Goal: Information Seeking & Learning: Learn about a topic

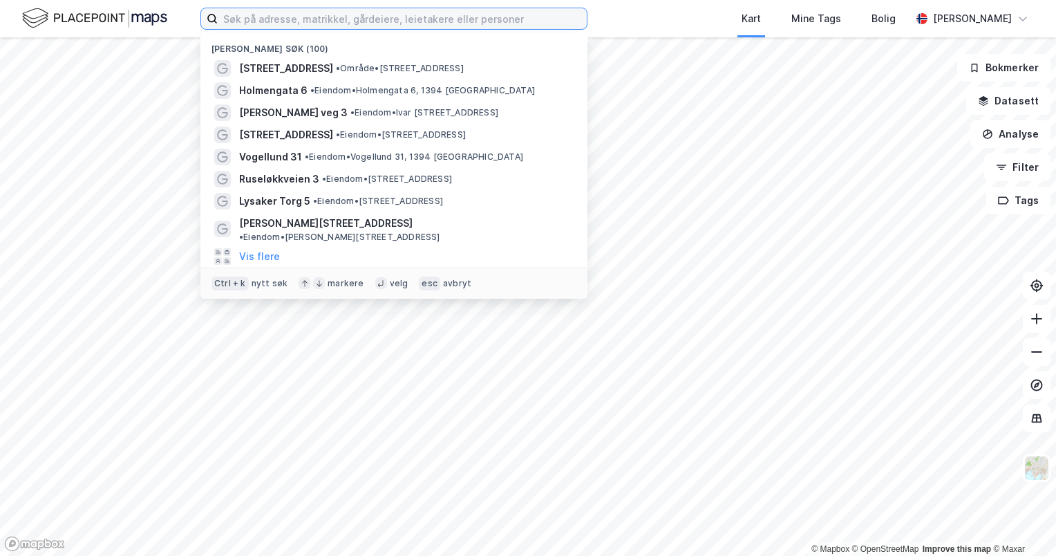
click at [277, 22] on input at bounding box center [402, 18] width 369 height 21
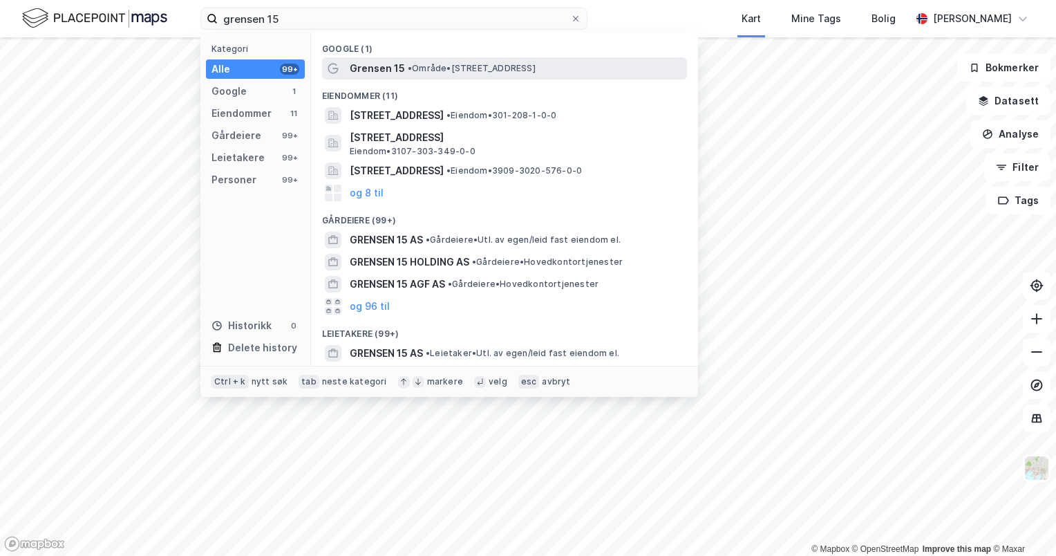
click at [370, 63] on span "Grensen 15" at bounding box center [377, 68] width 55 height 17
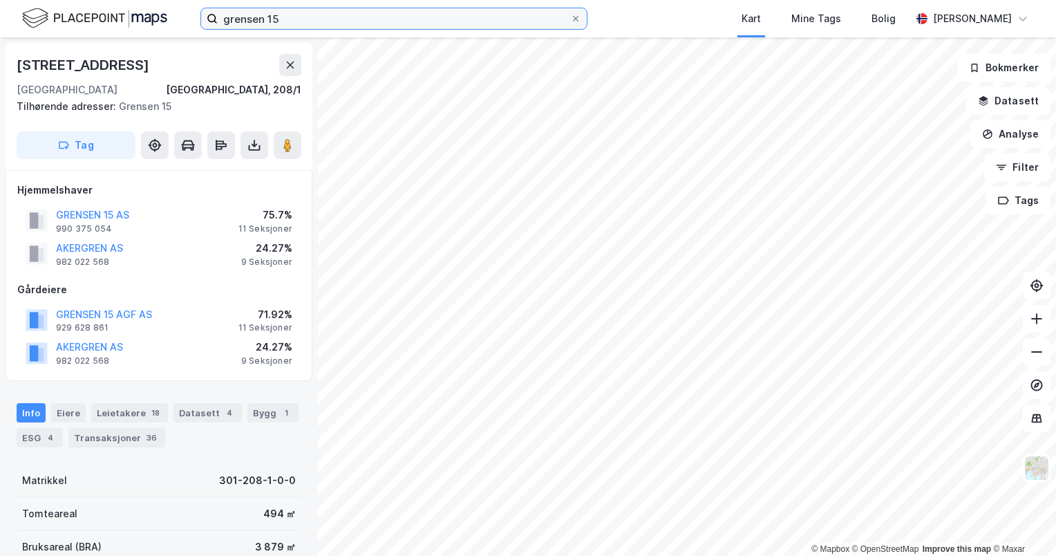
click at [301, 16] on input "grensen 15" at bounding box center [394, 18] width 353 height 21
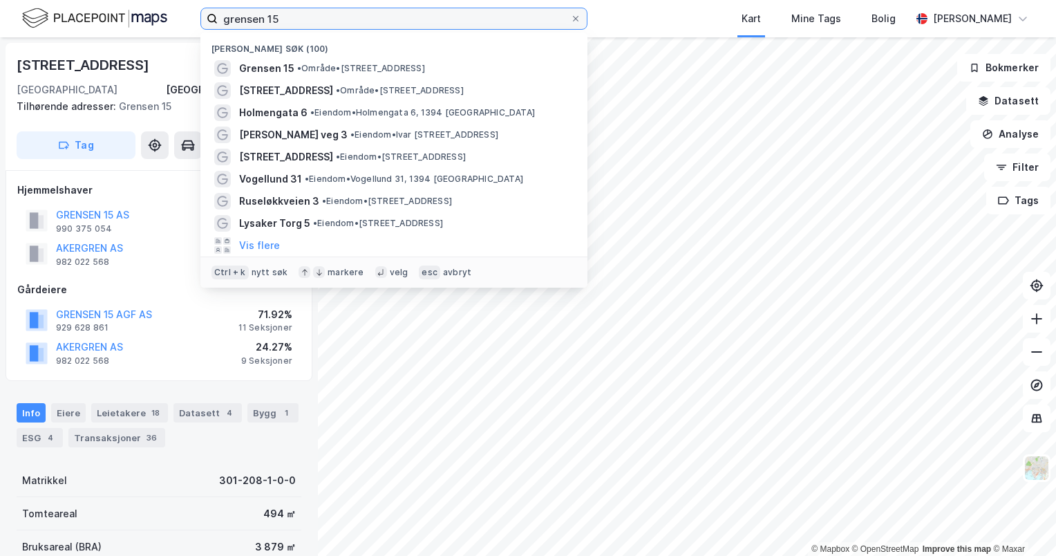
click at [301, 16] on input "grensen 15" at bounding box center [394, 18] width 353 height 21
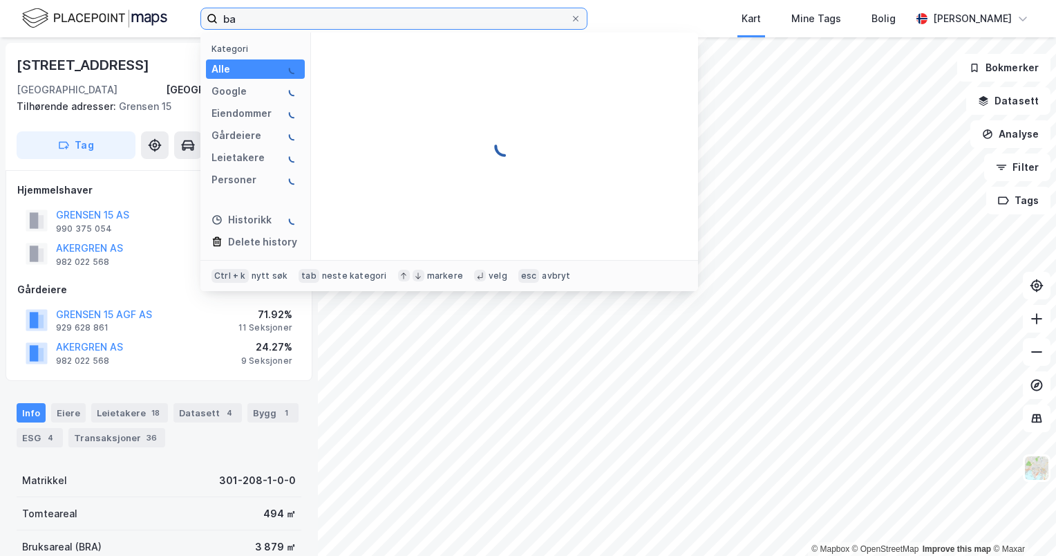
type input "b"
type input "r"
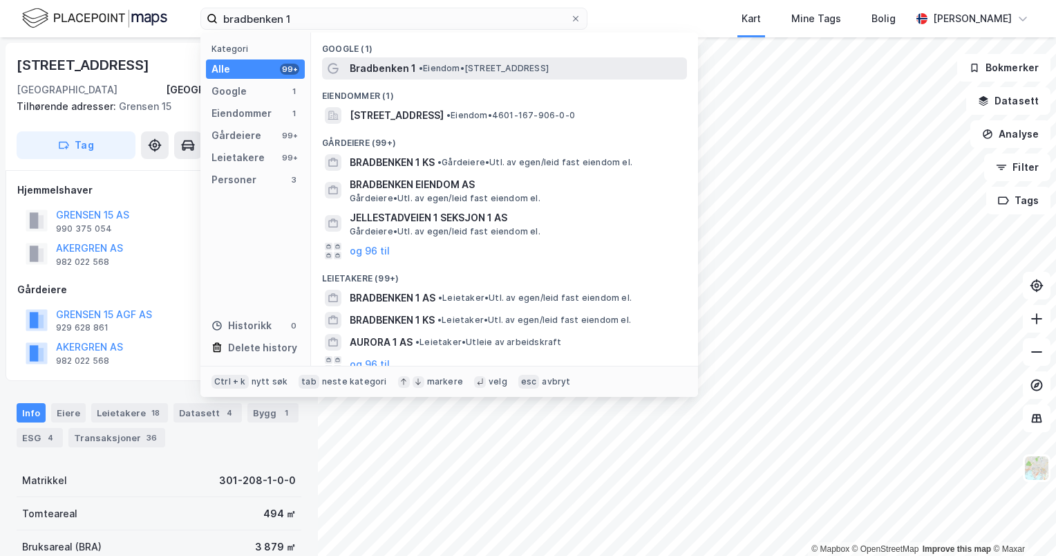
click at [464, 74] on div "Bradbenken 1 • Eiendom • [STREET_ADDRESS]" at bounding box center [517, 68] width 335 height 17
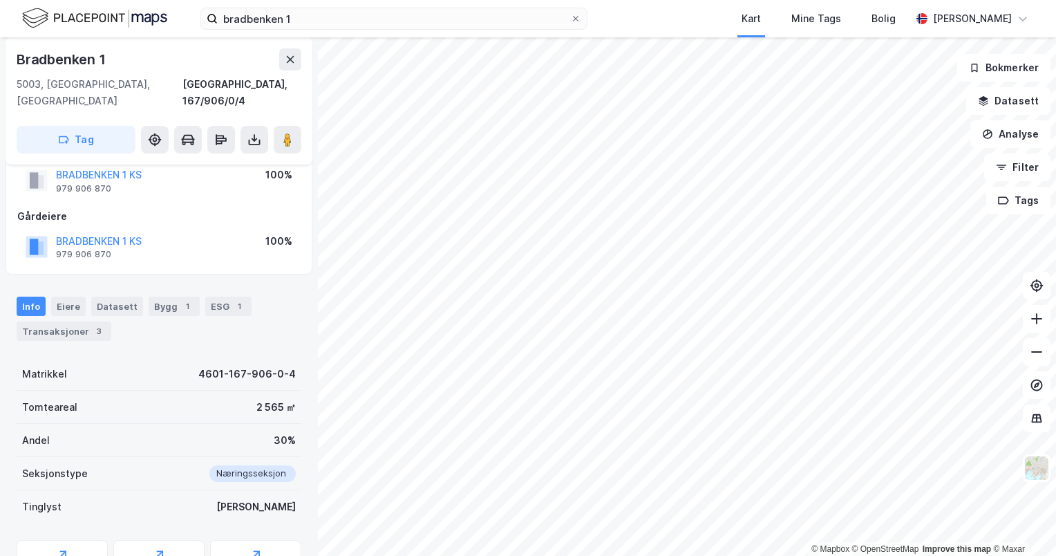
scroll to position [1, 0]
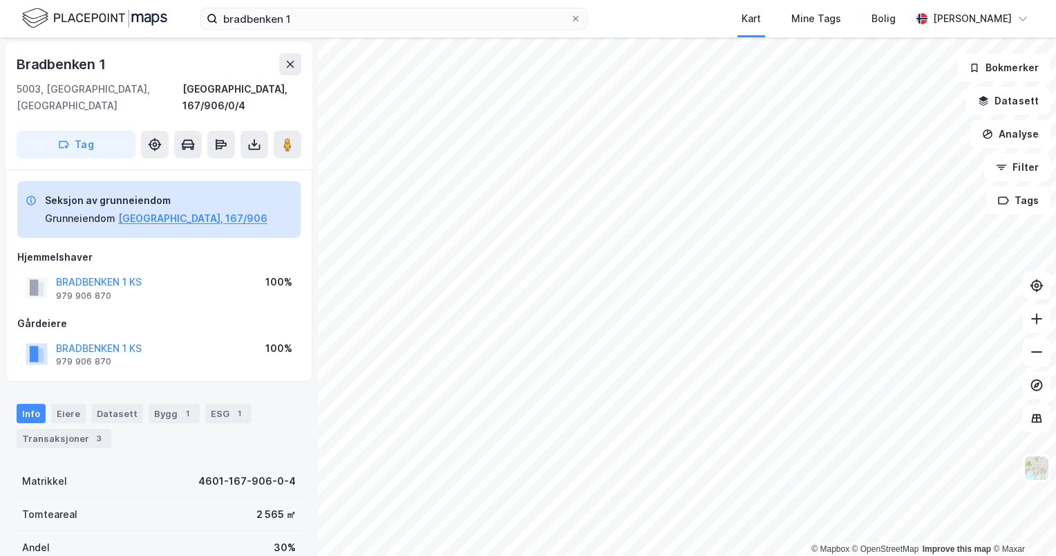
click at [94, 274] on div "BRADBENKEN 1 KS" at bounding box center [99, 282] width 86 height 17
click at [0, 0] on button "BRADBENKEN 1 KS" at bounding box center [0, 0] width 0 height 0
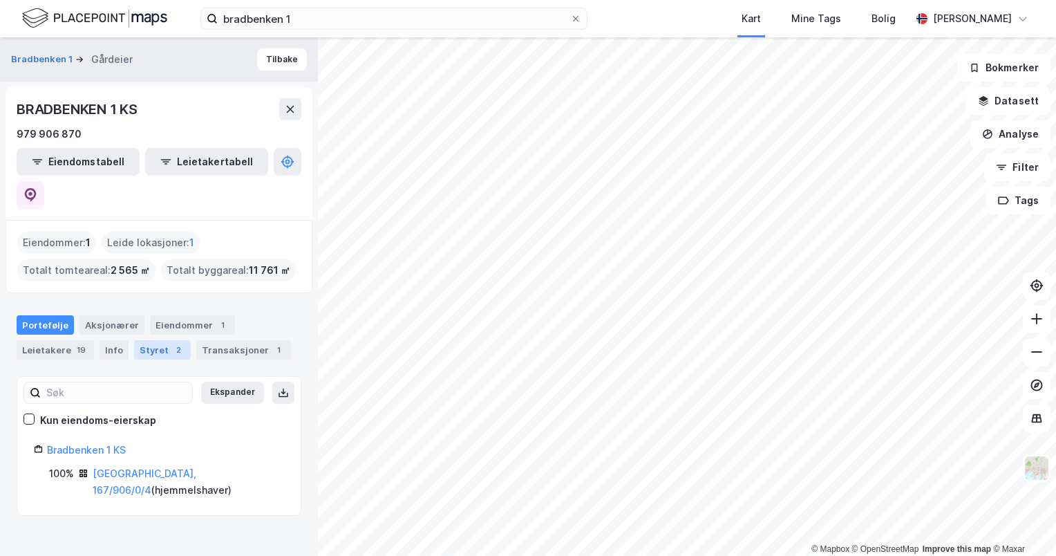
click at [155, 340] on div "Styret 2" at bounding box center [162, 349] width 57 height 19
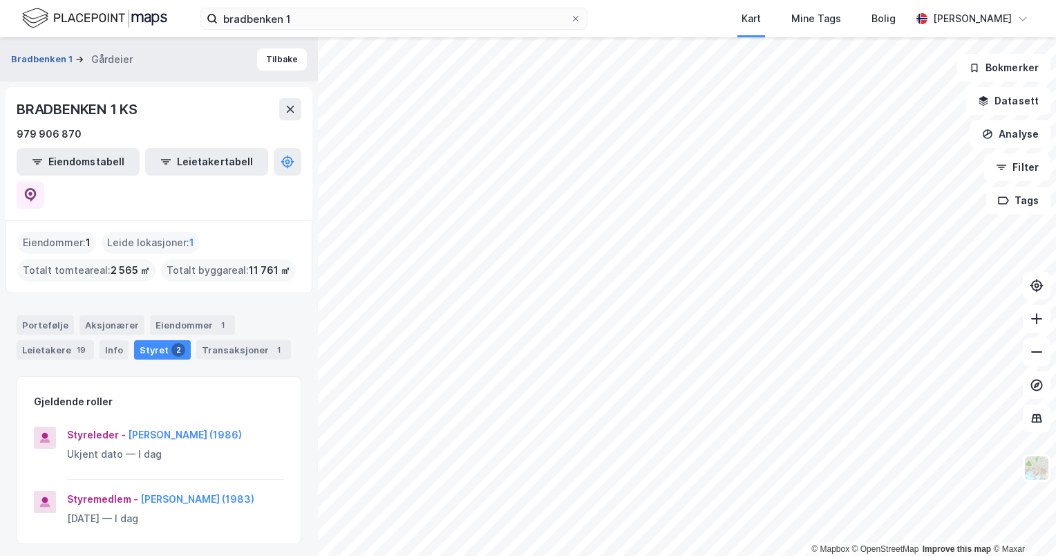
click at [53, 64] on button "Bradbenken 1" at bounding box center [43, 60] width 64 height 14
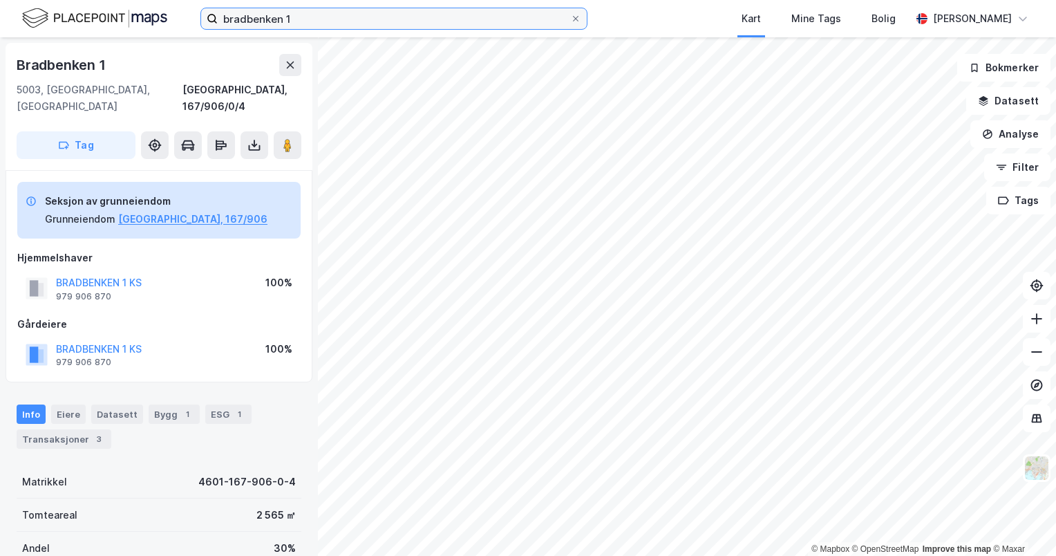
click at [361, 25] on input "bradbenken 1" at bounding box center [394, 18] width 353 height 21
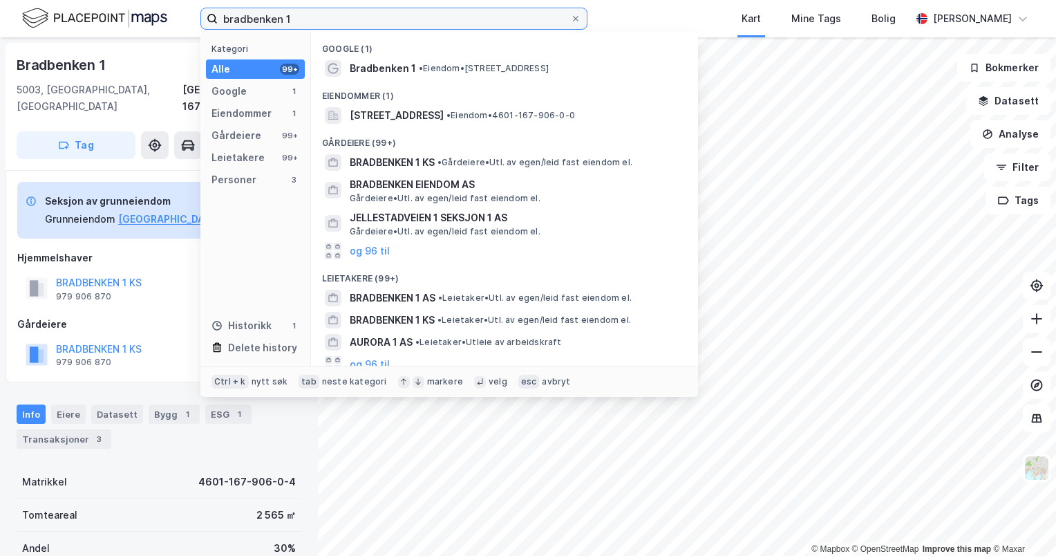
click at [361, 25] on input "bradbenken 1" at bounding box center [394, 18] width 353 height 21
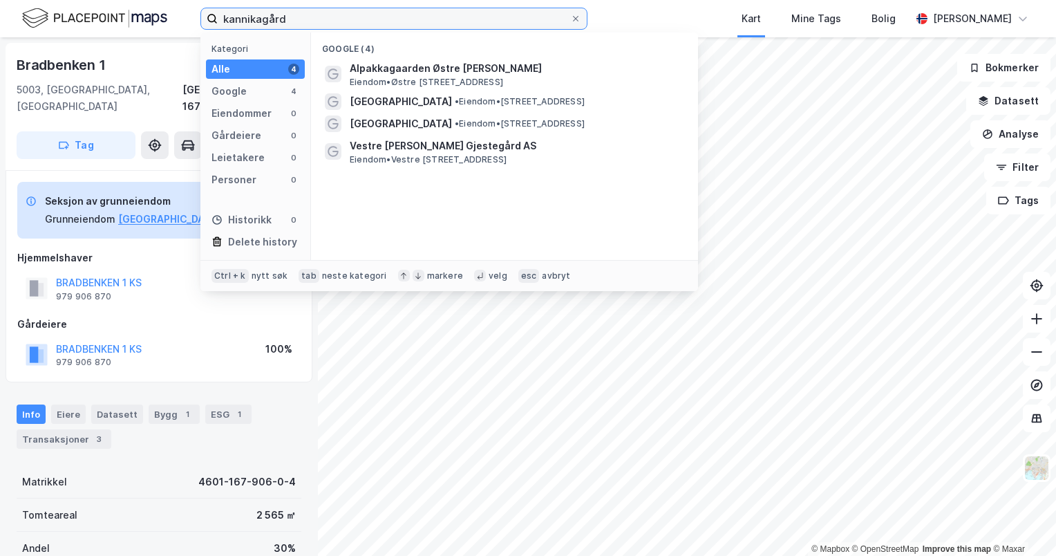
drag, startPoint x: 322, startPoint y: 18, endPoint x: 258, endPoint y: 19, distance: 64.3
click at [258, 19] on input "kannikagård" at bounding box center [394, 18] width 353 height 21
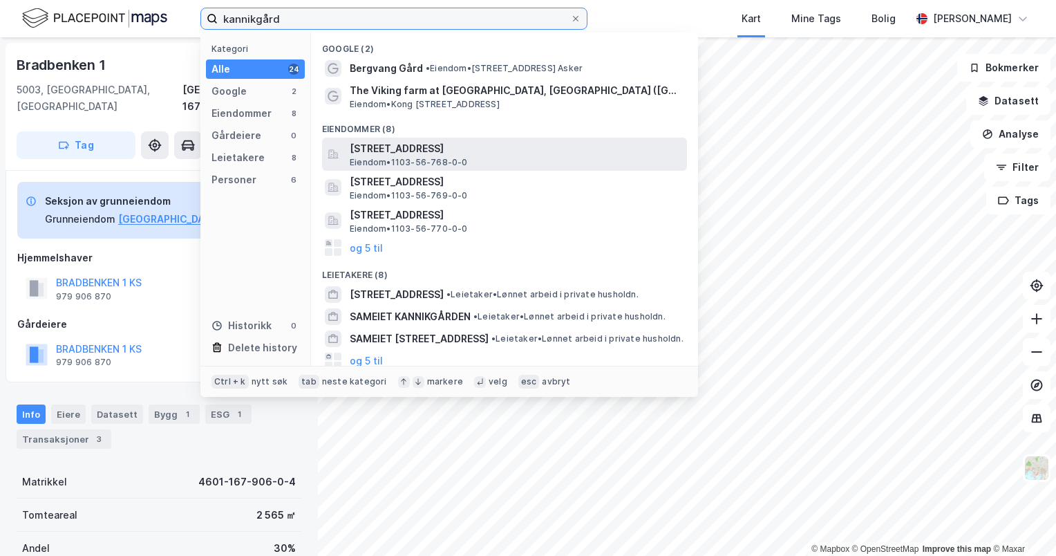
type input "kannikgård"
click at [516, 145] on span "[STREET_ADDRESS]" at bounding box center [516, 148] width 332 height 17
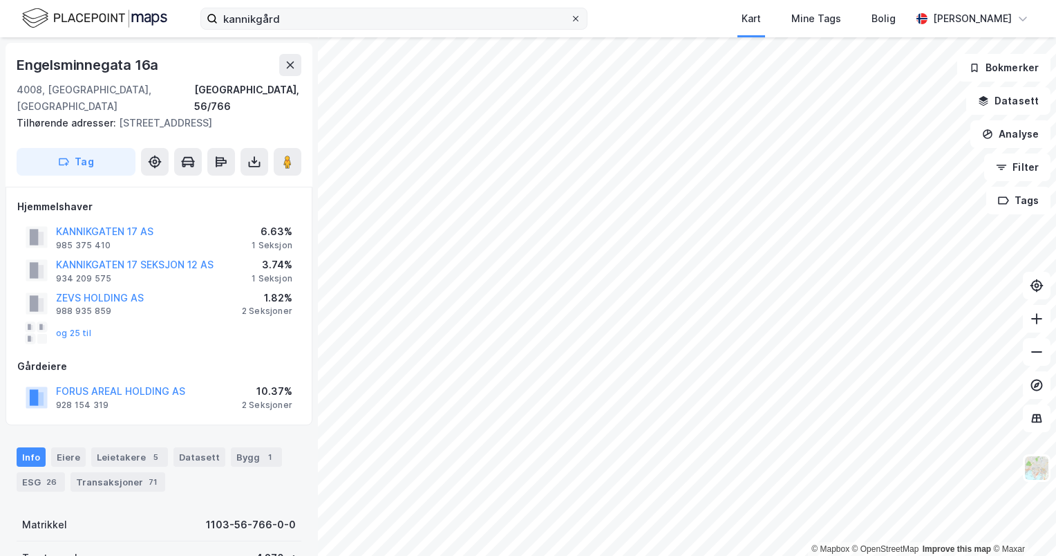
click at [575, 21] on icon at bounding box center [576, 19] width 8 height 8
click at [570, 21] on input "kannikgård" at bounding box center [394, 18] width 353 height 21
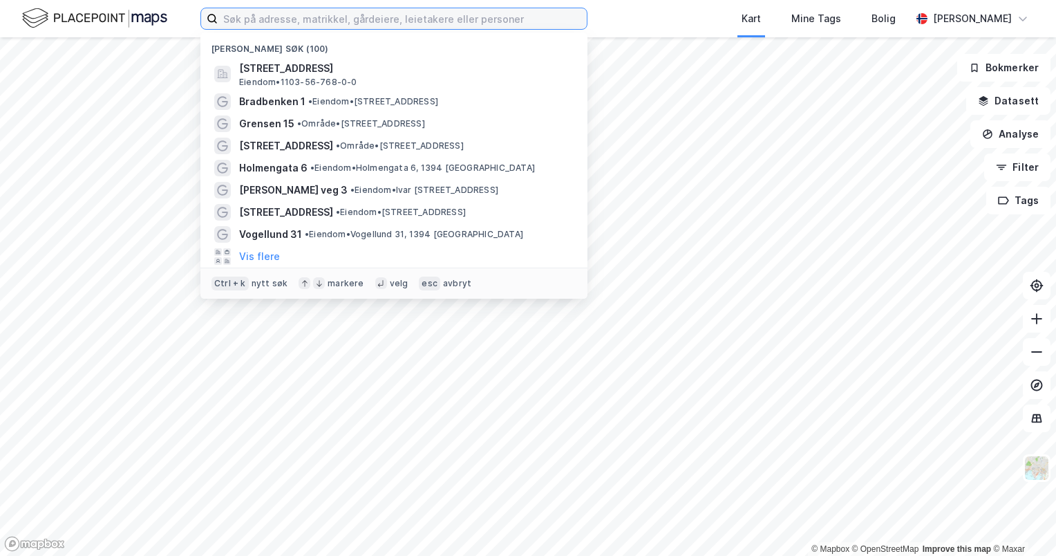
click at [490, 24] on input at bounding box center [402, 18] width 369 height 21
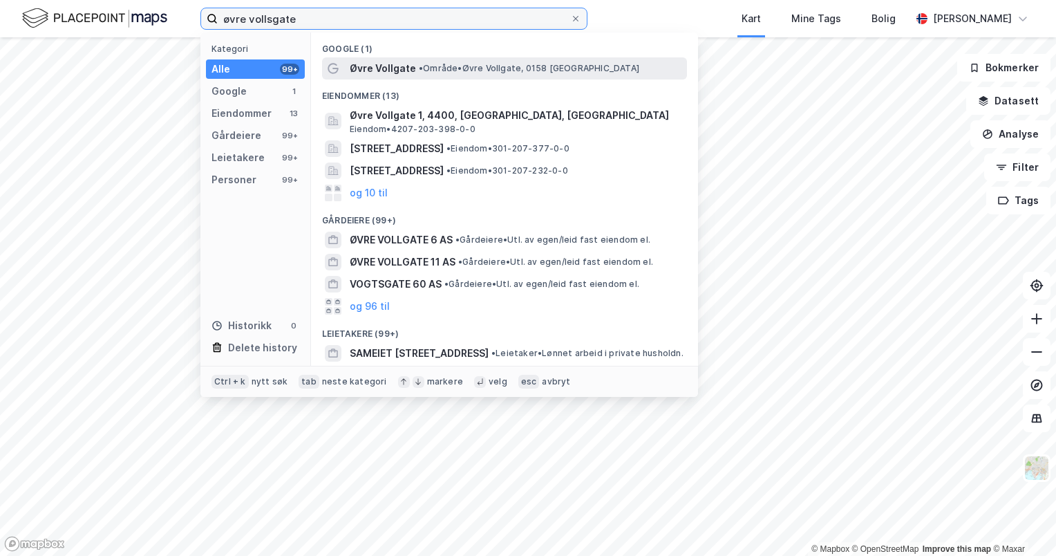
type input "øvre vollsgate"
click at [439, 66] on span "• Område • [GEOGRAPHIC_DATA], 0158 [GEOGRAPHIC_DATA]" at bounding box center [529, 68] width 220 height 11
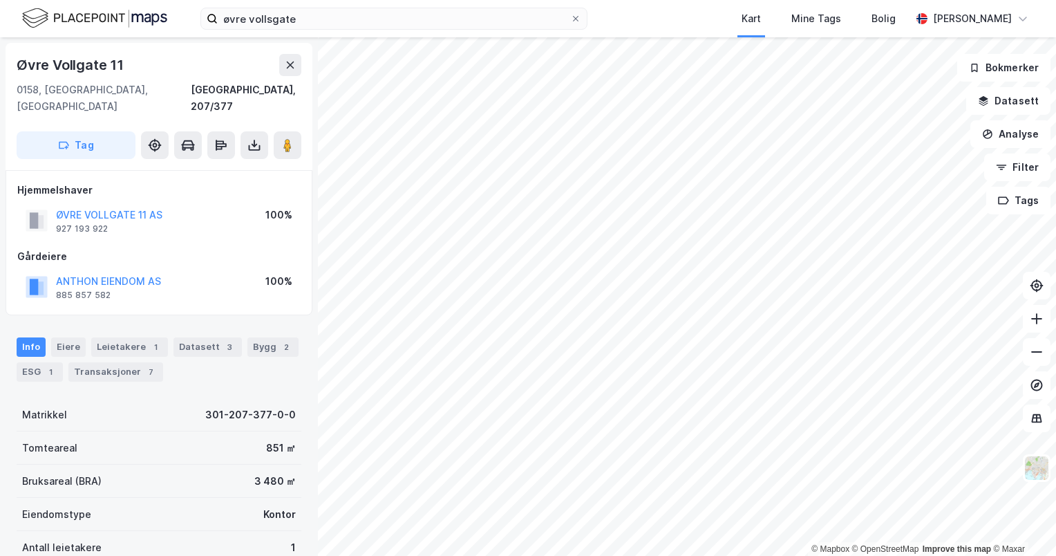
scroll to position [1, 0]
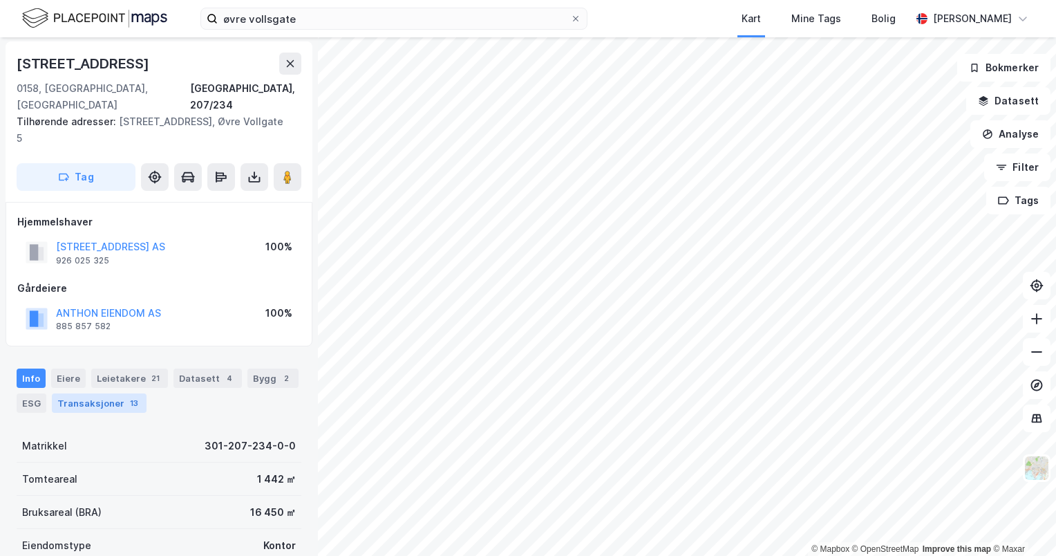
click at [127, 396] on div "13" at bounding box center [134, 403] width 14 height 14
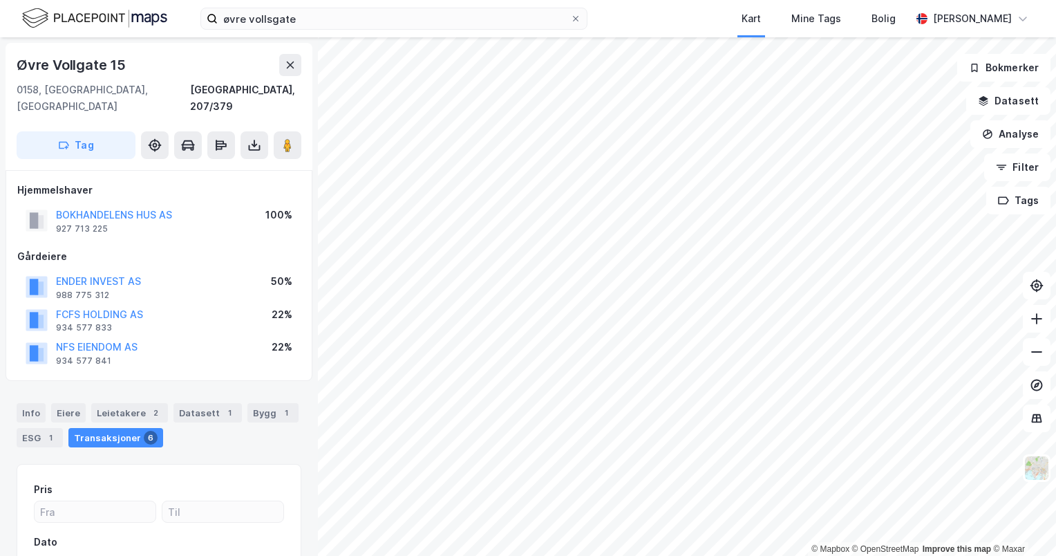
scroll to position [1, 0]
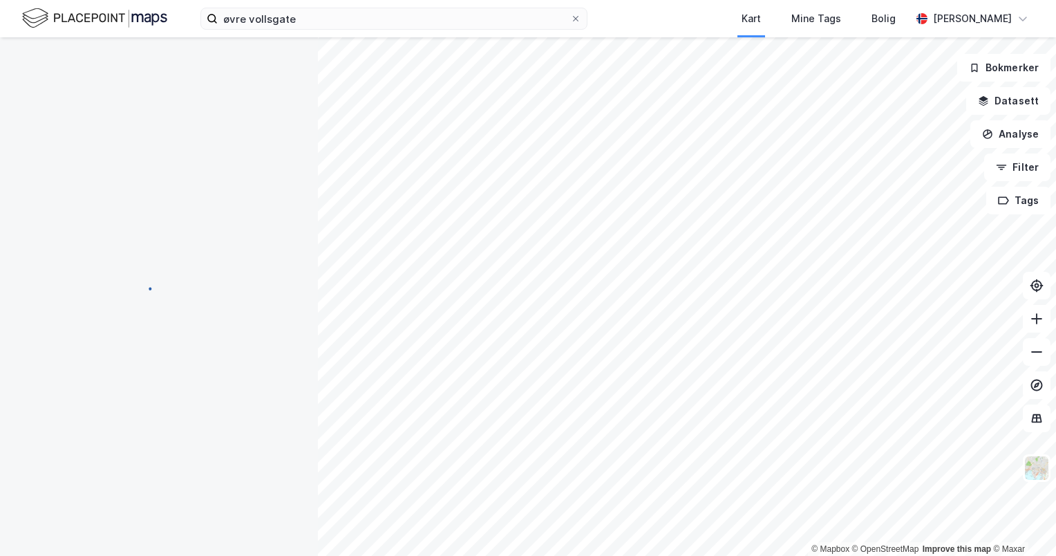
scroll to position [1, 0]
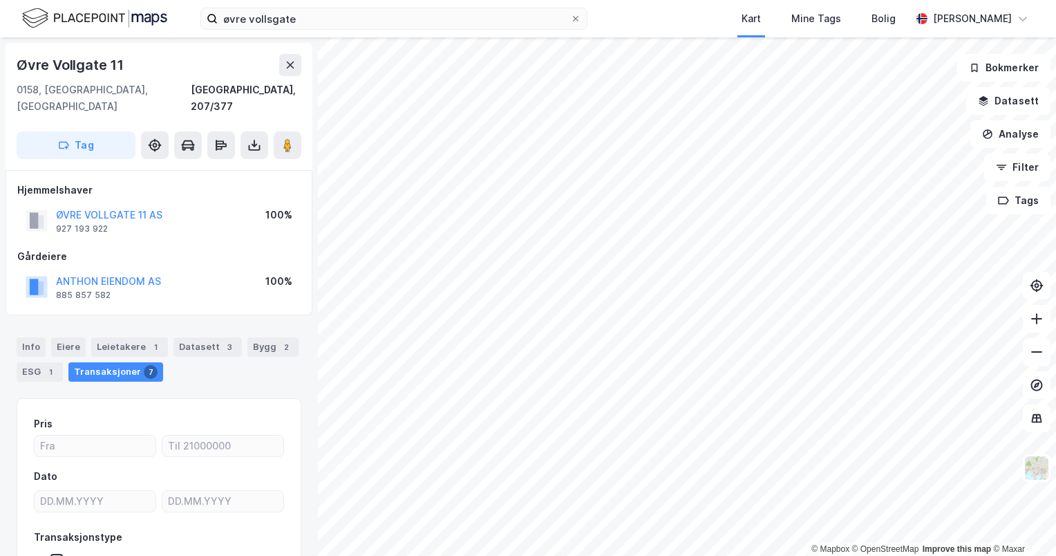
scroll to position [1, 0]
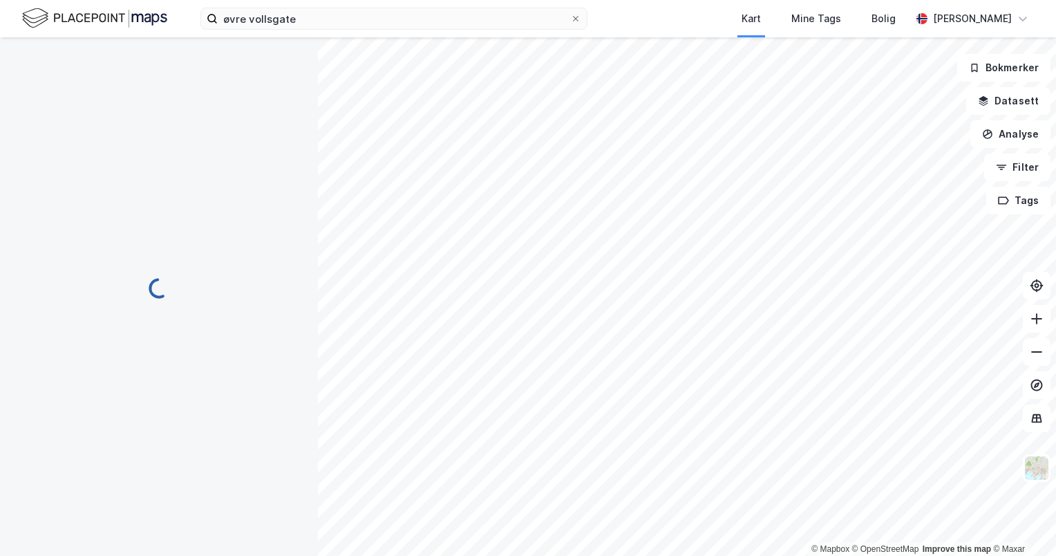
scroll to position [1, 0]
